Goal: Information Seeking & Learning: Learn about a topic

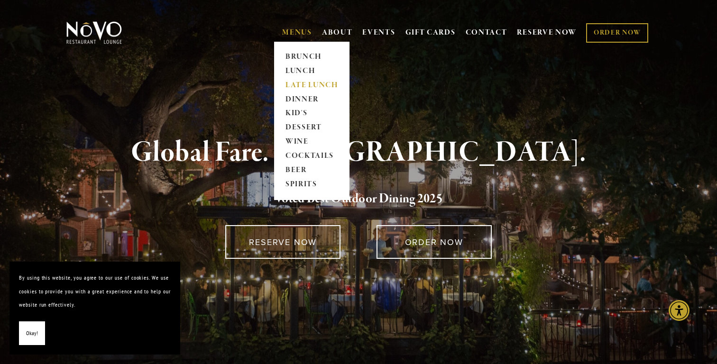
click at [302, 80] on link "LATE LUNCH" at bounding box center [311, 85] width 59 height 14
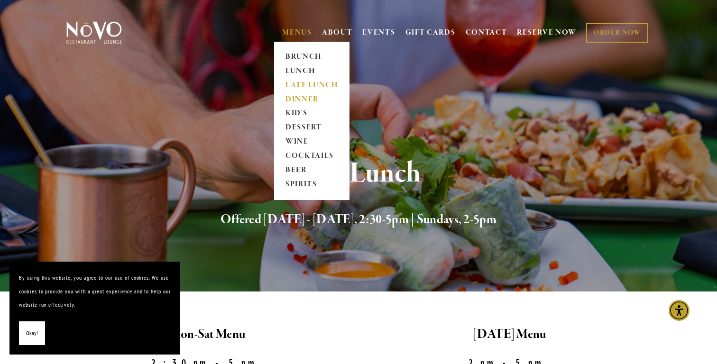
click at [293, 103] on link "DINNER" at bounding box center [311, 99] width 59 height 14
